Goal: Obtain resource: Obtain resource

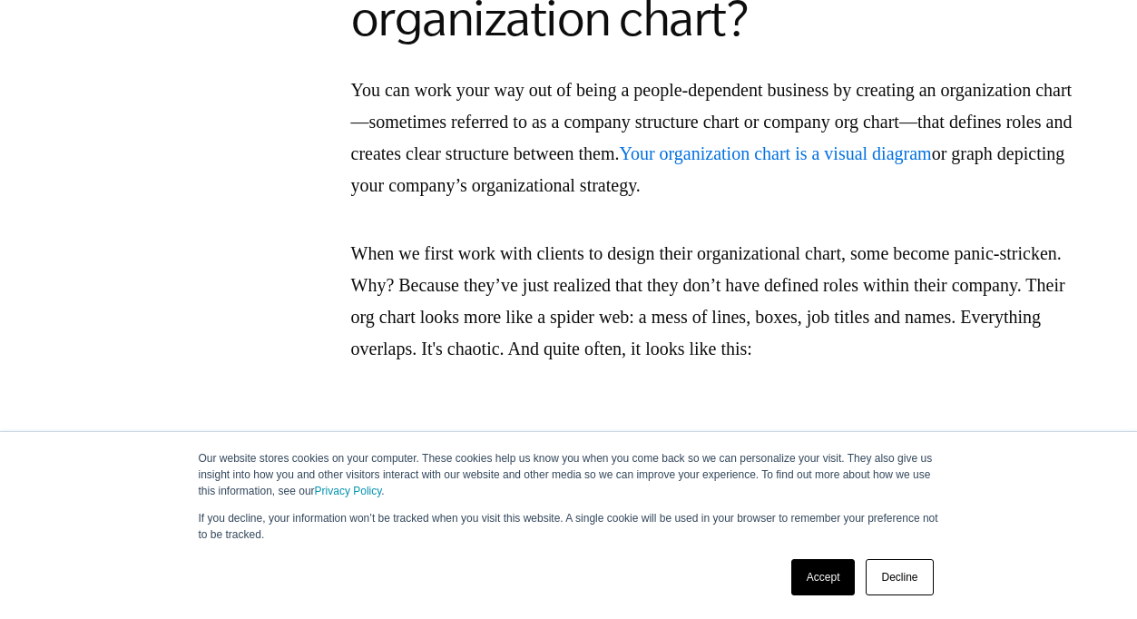
scroll to position [3343, 0]
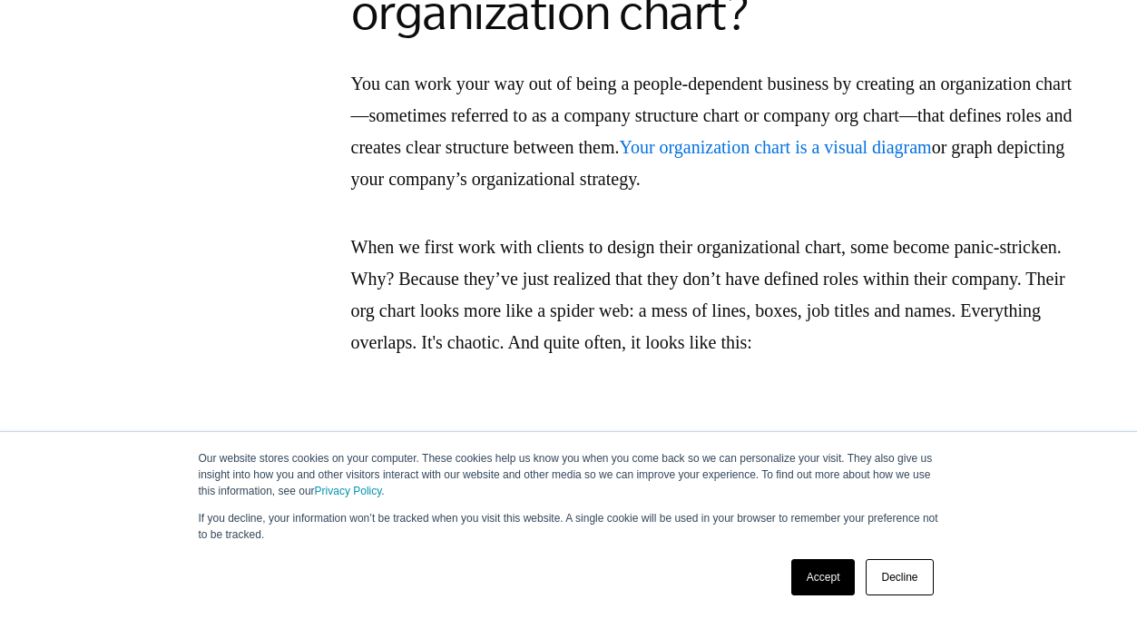
click at [619, 157] on span "Your organization chart is a visual diagram" at bounding box center [775, 147] width 312 height 20
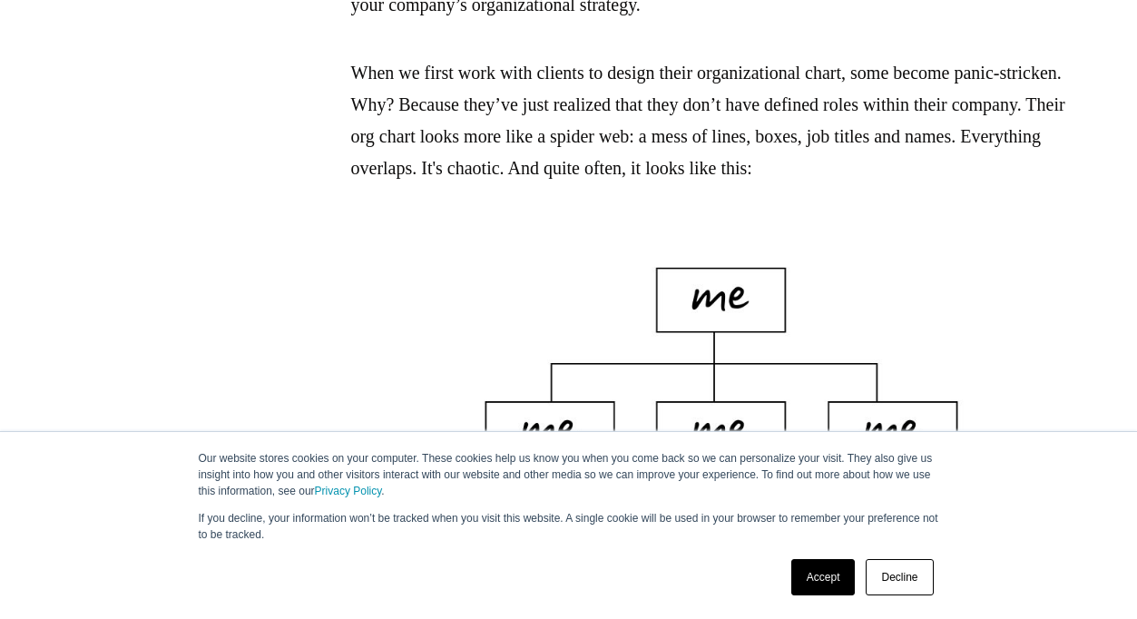
scroll to position [3494, 0]
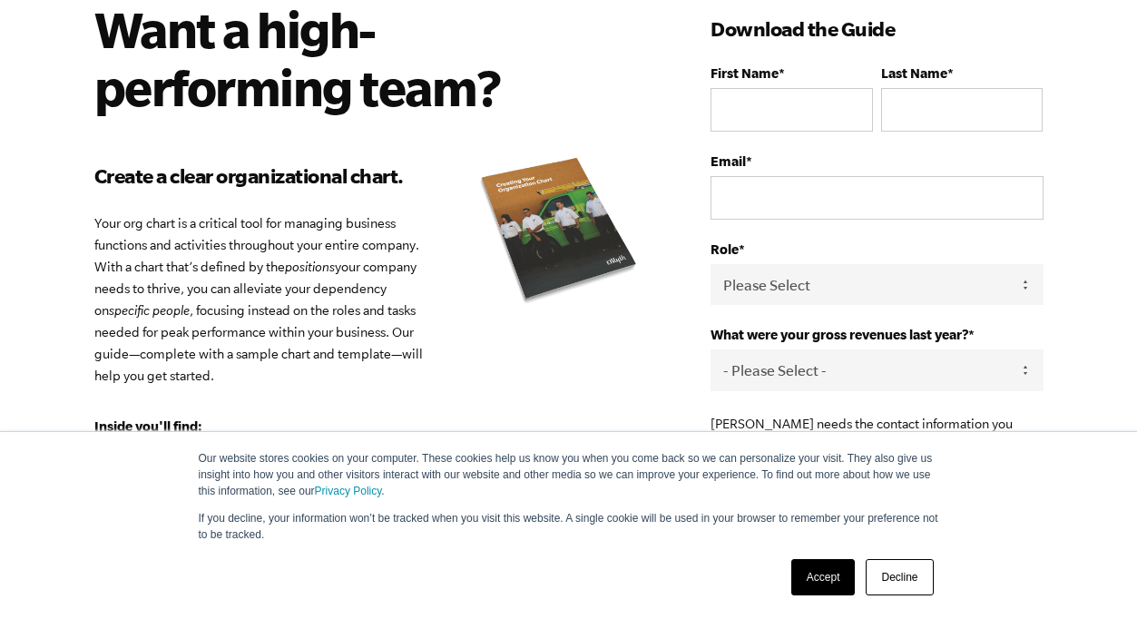
scroll to position [142, 0]
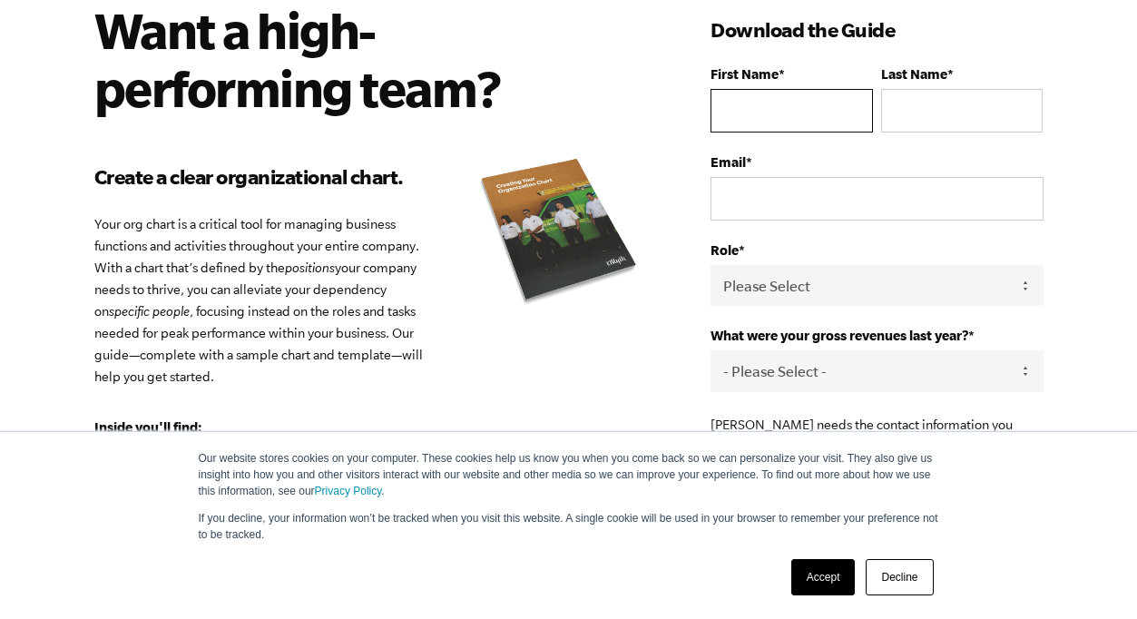
click at [808, 123] on input "First Name *" at bounding box center [790, 111] width 161 height 44
type input "[PERSON_NAME]"
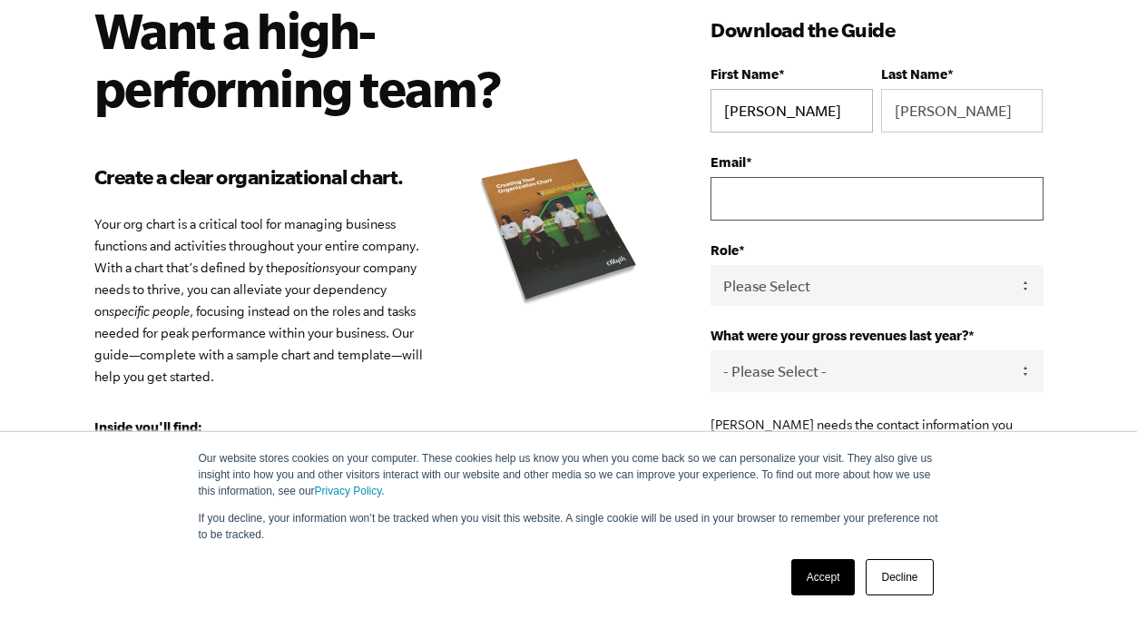
type input "[PERSON_NAME][EMAIL_ADDRESS][DOMAIN_NAME]"
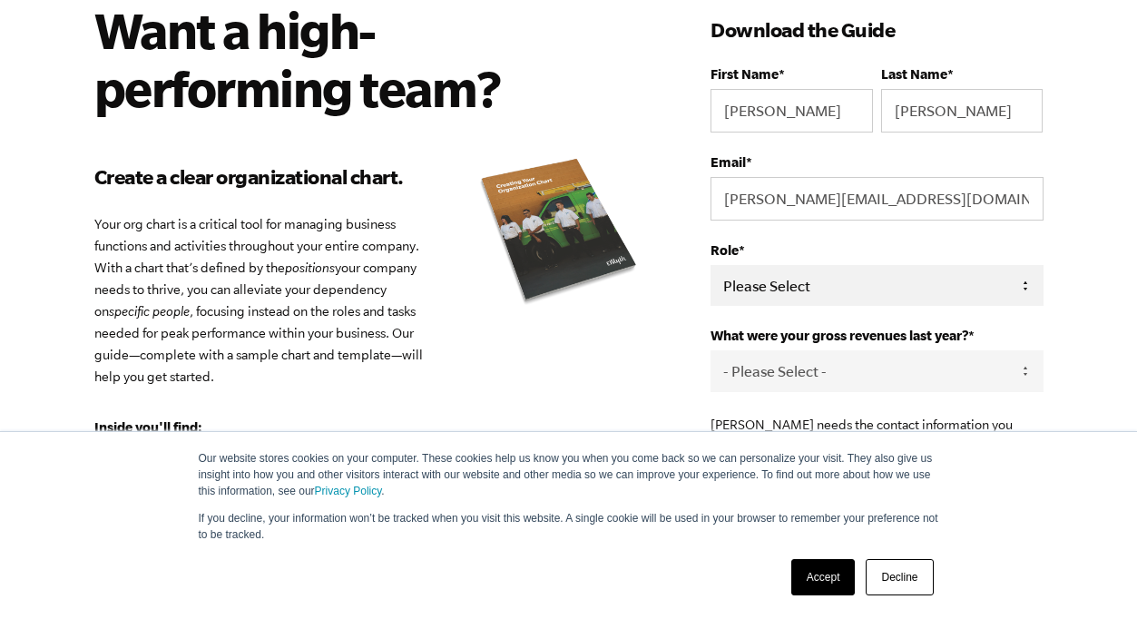
click at [804, 284] on select "Please Select Owner Partner / Co-Owner Executive Employee / Other" at bounding box center [876, 285] width 332 height 41
select select "Owner"
click at [710, 265] on select "Please Select Owner Partner / Co-Owner Executive Employee / Other" at bounding box center [876, 285] width 332 height 41
click at [790, 358] on select "- Please Select - 0-75K 76-150K 151-275K 276-500K 501-750K 751-1M 1-2.5M 2.5-5M…" at bounding box center [876, 370] width 332 height 41
select select "76-150K"
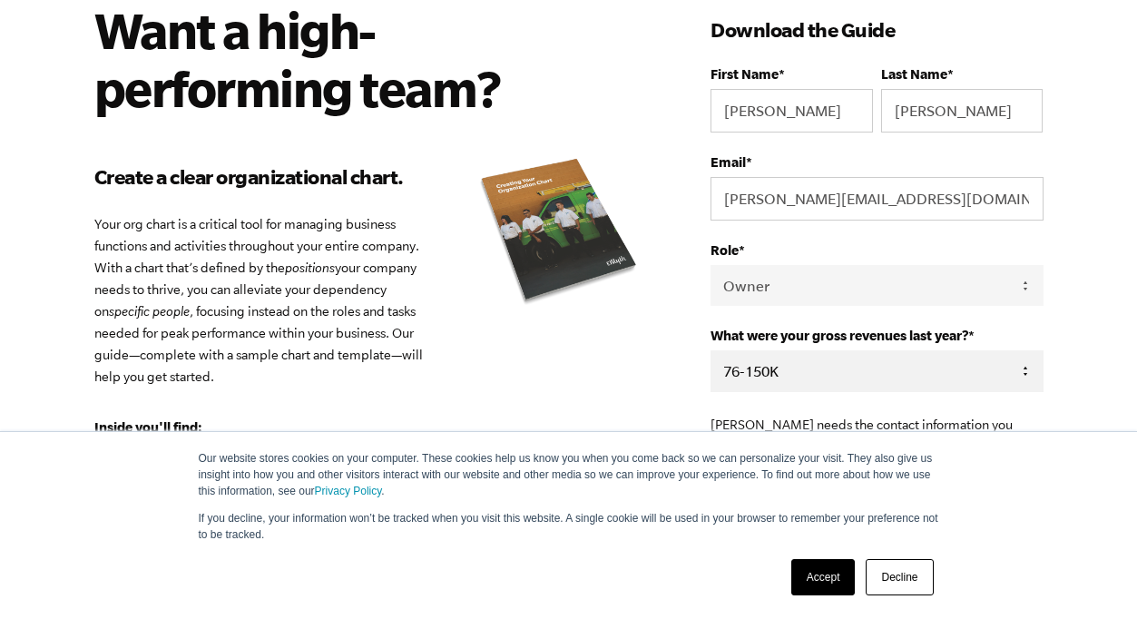
click at [710, 351] on select "- Please Select - 0-75K 76-150K 151-275K 276-500K 501-750K 751-1M 1-2.5M 2.5-5M…" at bounding box center [876, 370] width 332 height 41
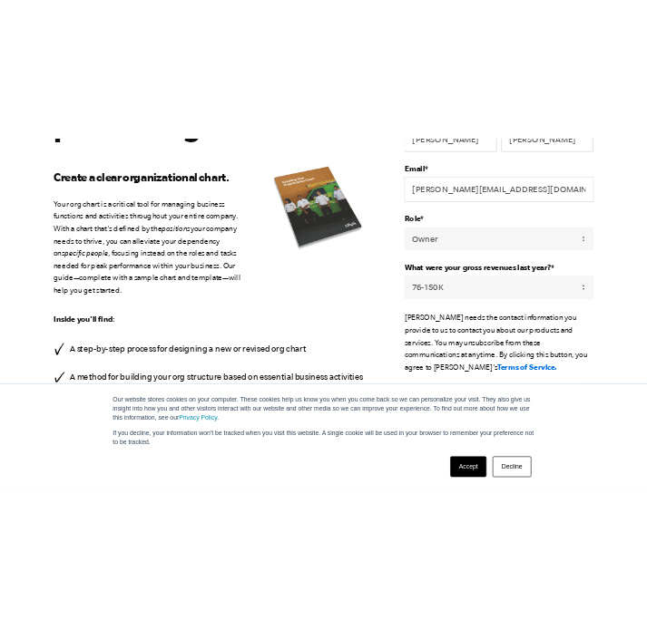
scroll to position [250, 0]
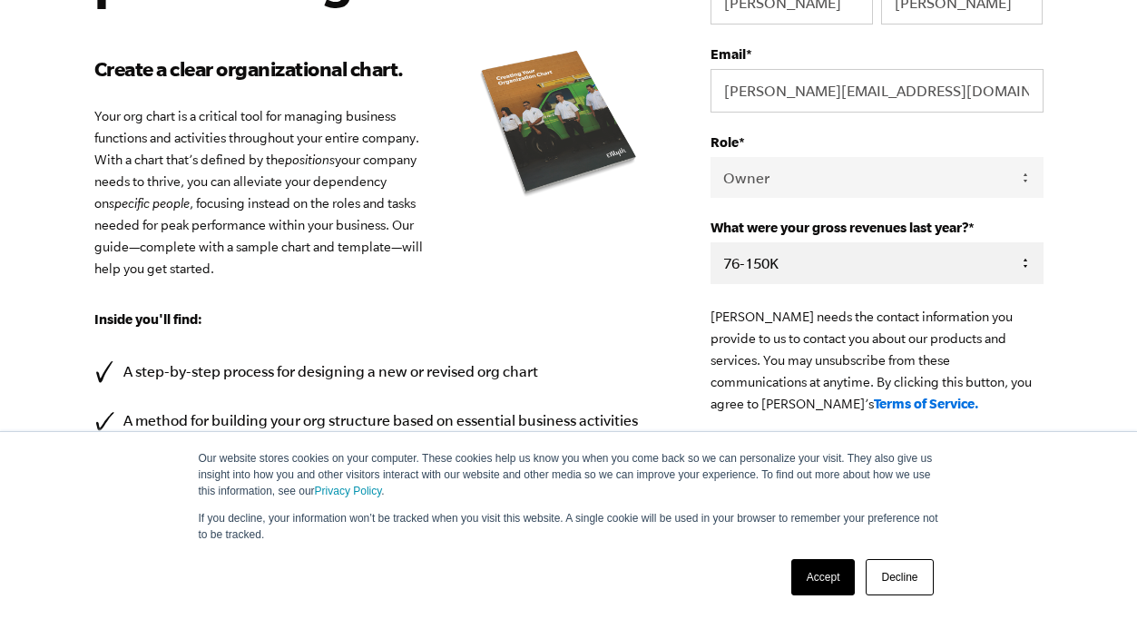
click at [774, 276] on select "- Please Select - 0-75K 76-150K 151-275K 276-500K 501-750K 751-1M 1-2.5M 2.5-5M…" at bounding box center [876, 262] width 332 height 41
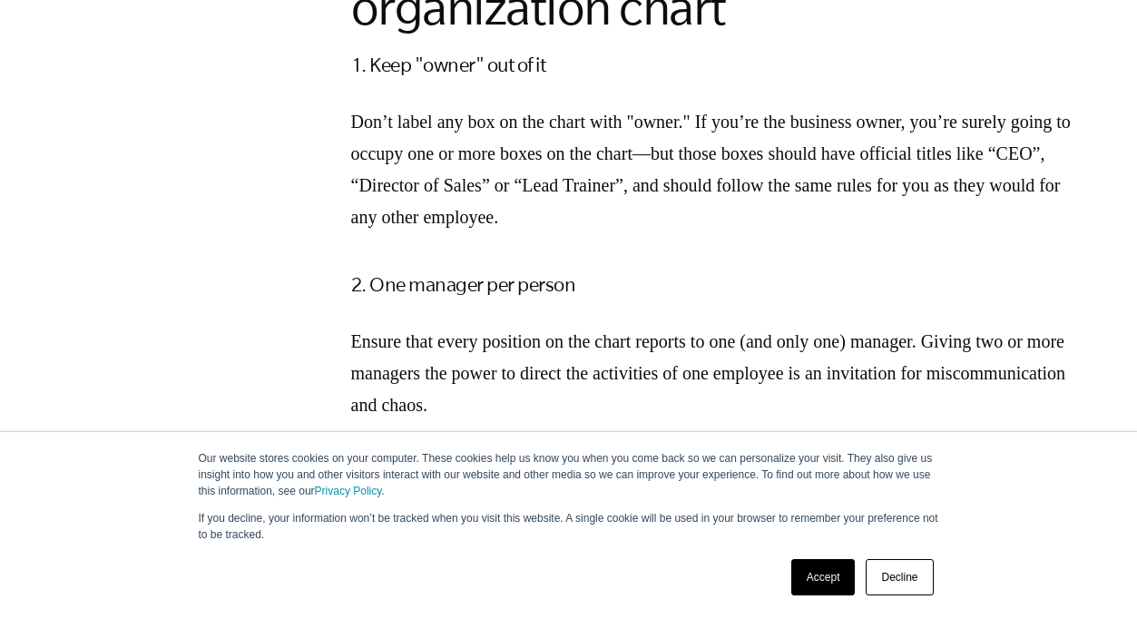
scroll to position [4791, 0]
